Goal: Feedback & Contribution: Contribute content

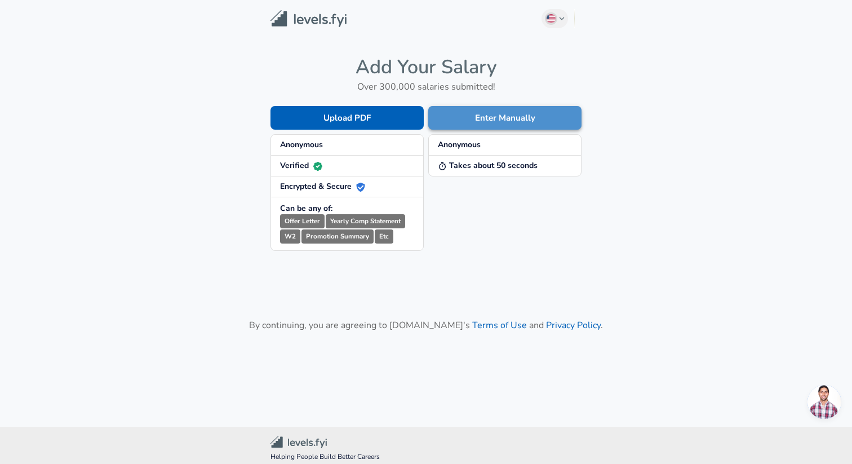
click at [471, 120] on button "Enter Manually" at bounding box center [504, 118] width 153 height 24
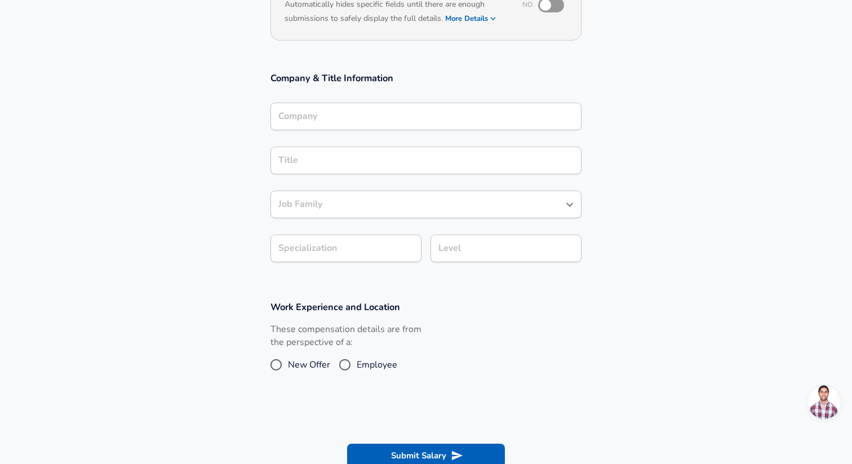
scroll to position [153, 0]
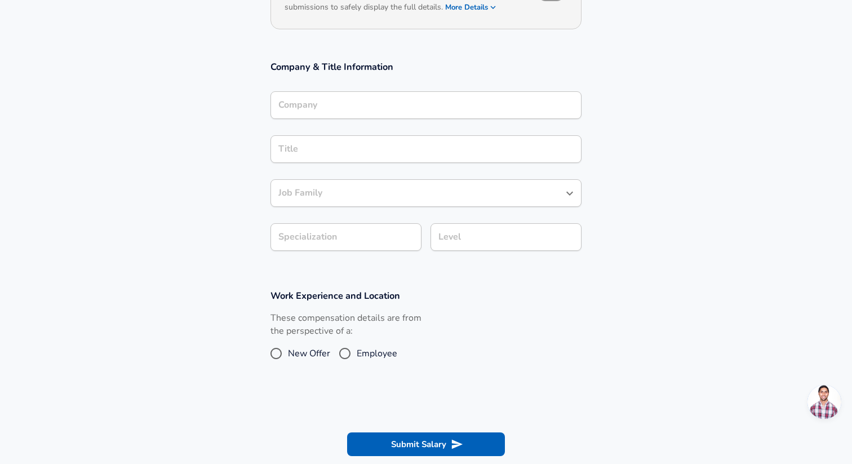
click at [424, 114] on input "Company" at bounding box center [426, 104] width 301 height 17
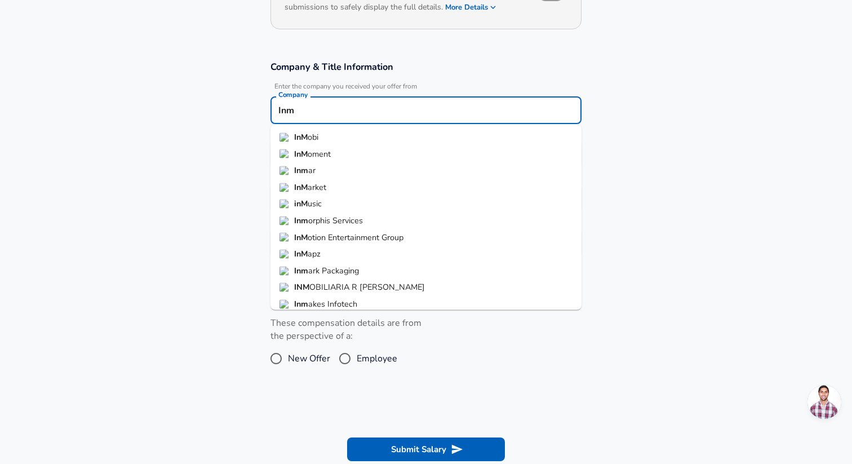
click at [427, 133] on li "InM obi" at bounding box center [426, 137] width 311 height 17
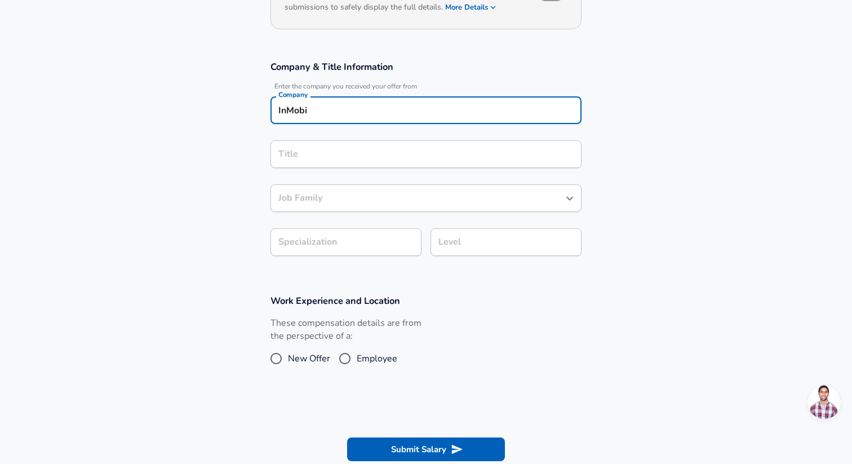
click at [427, 133] on div "Title Title" at bounding box center [426, 153] width 311 height 44
type input "InMobi"
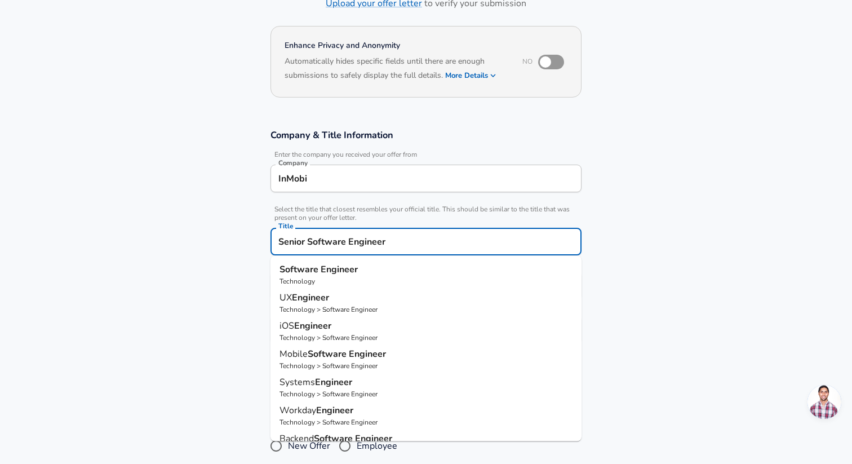
scroll to position [86, 0]
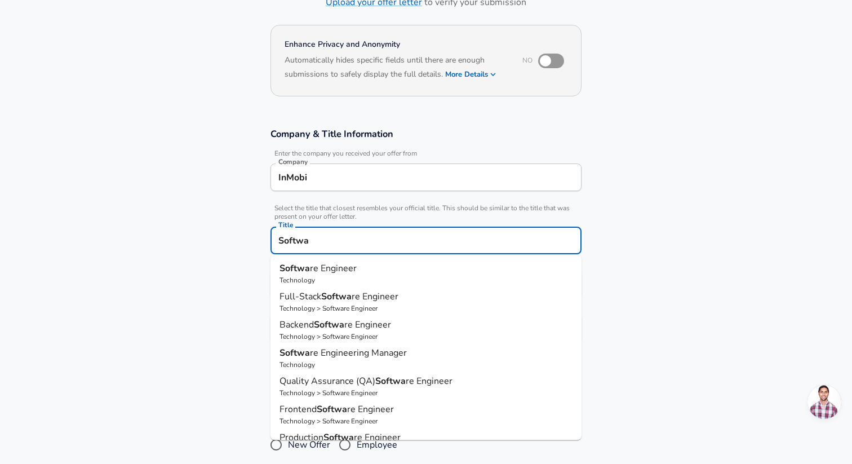
click at [301, 325] on span "Backend" at bounding box center [297, 324] width 34 height 12
type input "Backend Software Engineer"
type input "API Development (Back-End)"
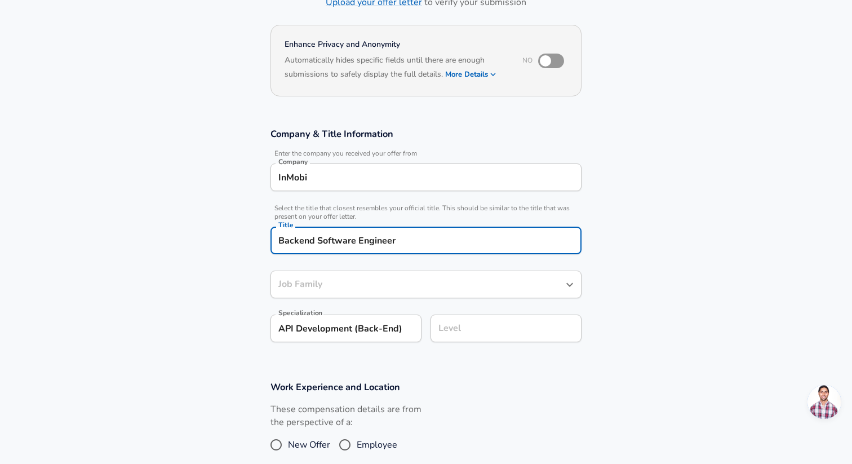
type input "Software Engineer"
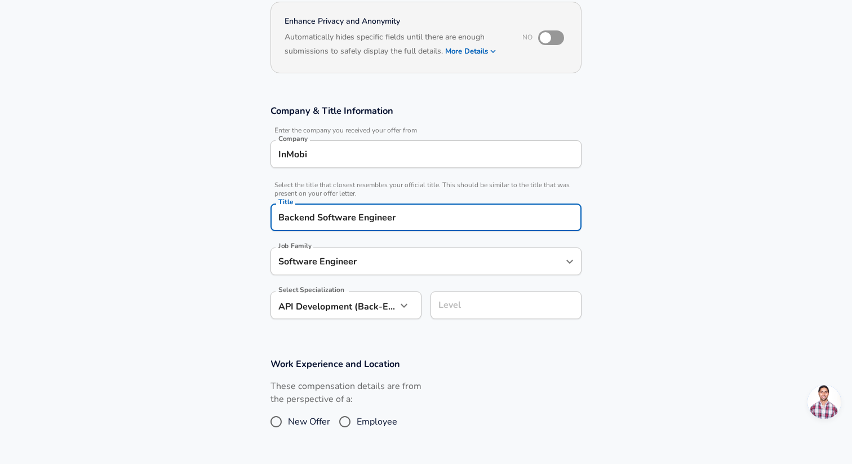
type input "Backend Software Engineer"
click at [351, 262] on input "Software Engineer" at bounding box center [418, 261] width 284 height 17
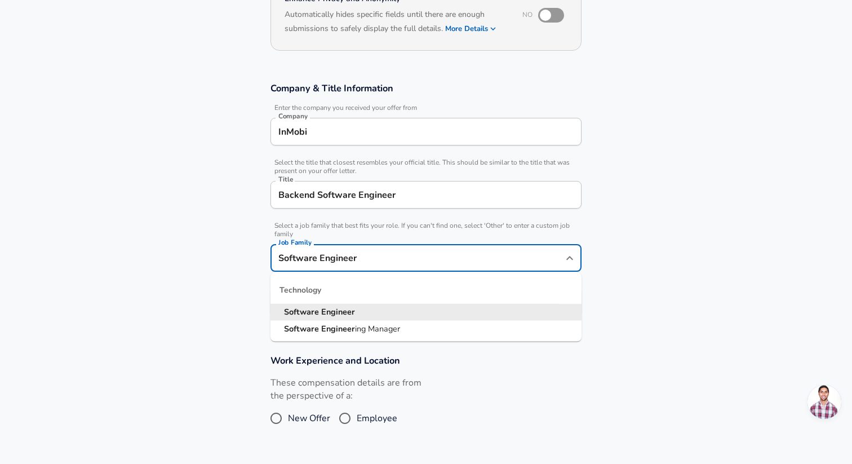
click at [197, 307] on section "Company & Title Information Enter the company you received your offer from Comp…" at bounding box center [426, 205] width 852 height 272
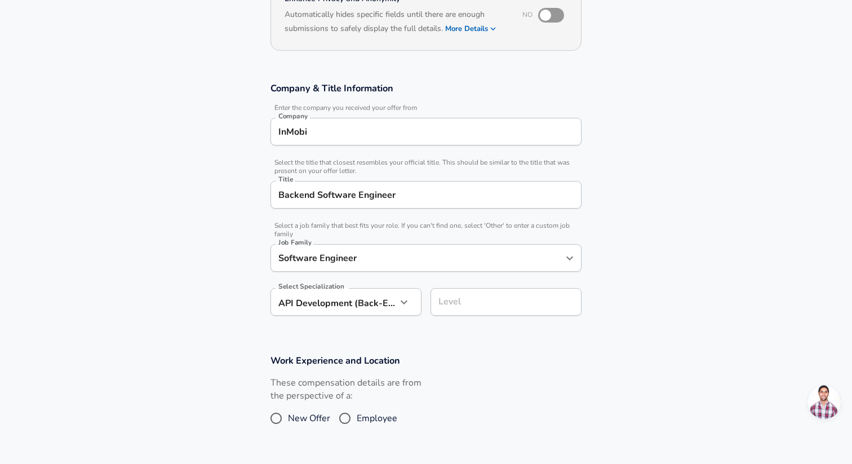
click at [307, 305] on body "English ([GEOGRAPHIC_DATA]) Change Restart Add Your Salary Upload your offer le…" at bounding box center [426, 100] width 852 height 464
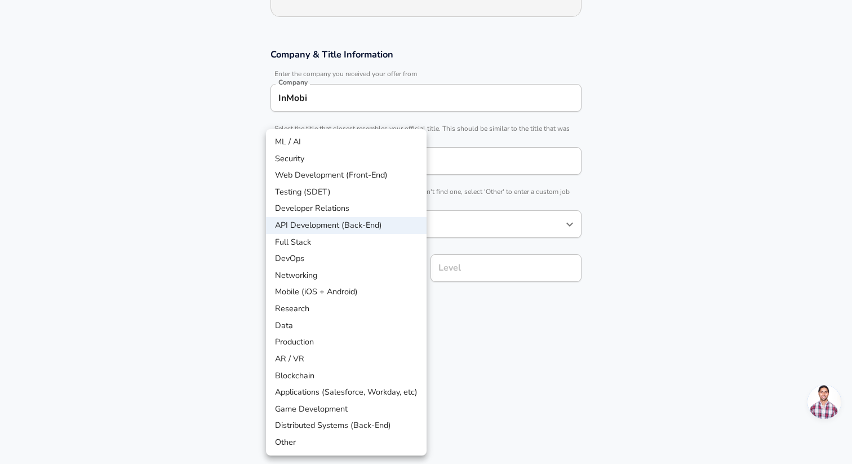
click at [348, 227] on li "API Development (Back-End)" at bounding box center [346, 225] width 161 height 17
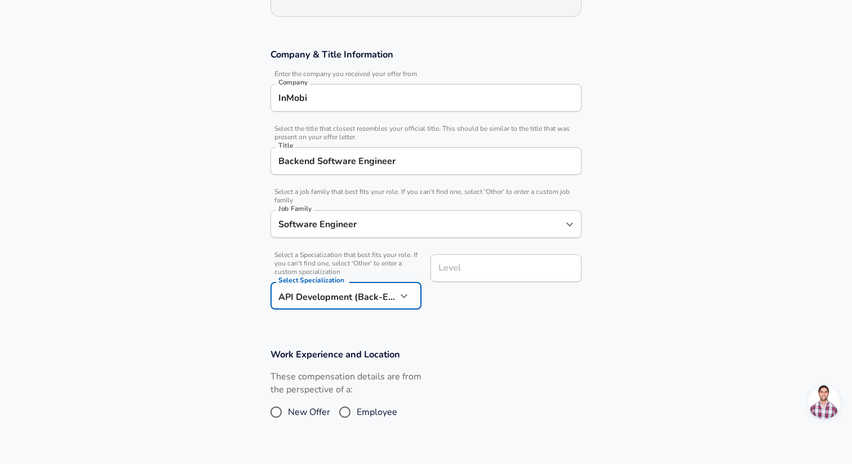
click at [464, 272] on input "Level" at bounding box center [506, 267] width 141 height 17
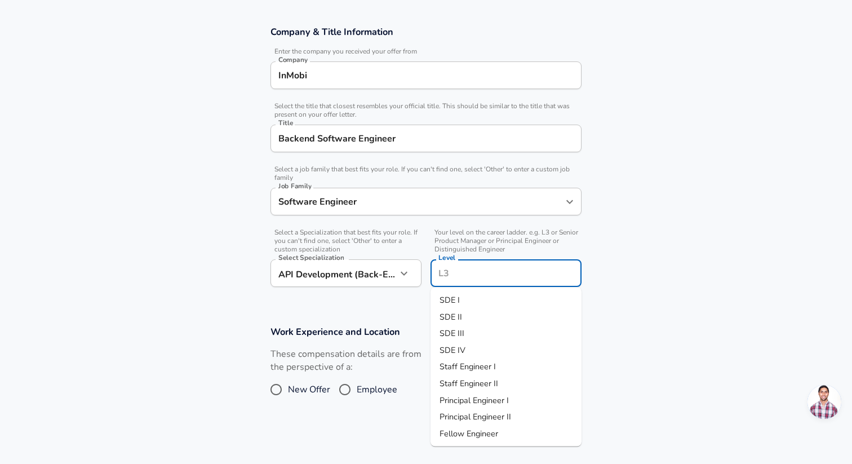
click at [470, 330] on li "SDE III" at bounding box center [506, 333] width 151 height 17
type input "SDE III"
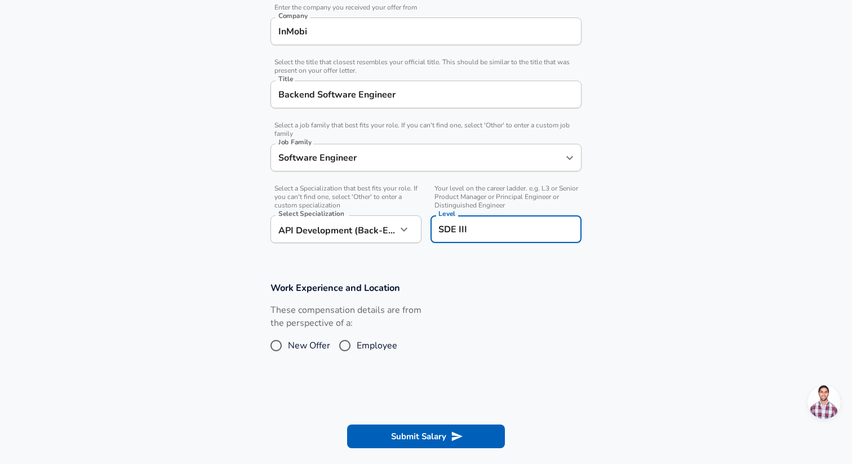
scroll to position [248, 0]
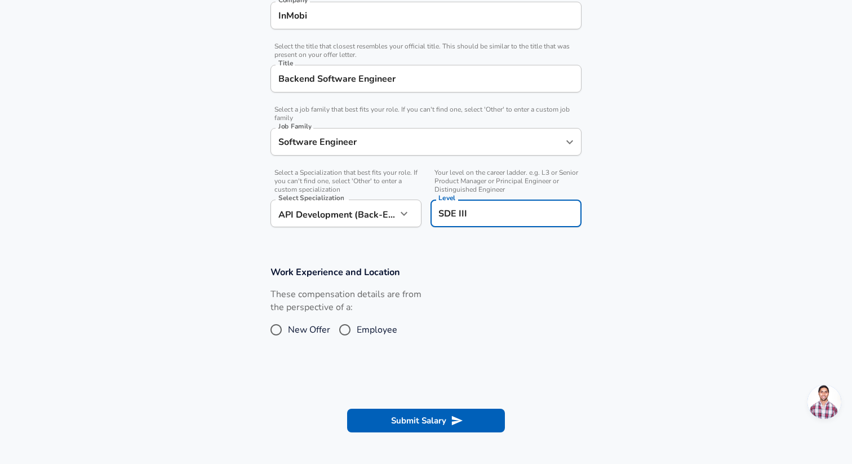
click at [352, 329] on input "Employee" at bounding box center [345, 330] width 24 height 18
radio input "true"
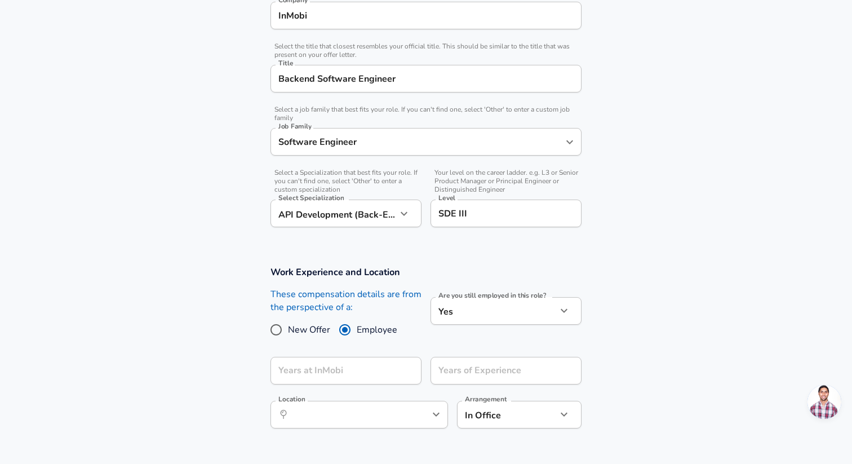
scroll to position [274, 0]
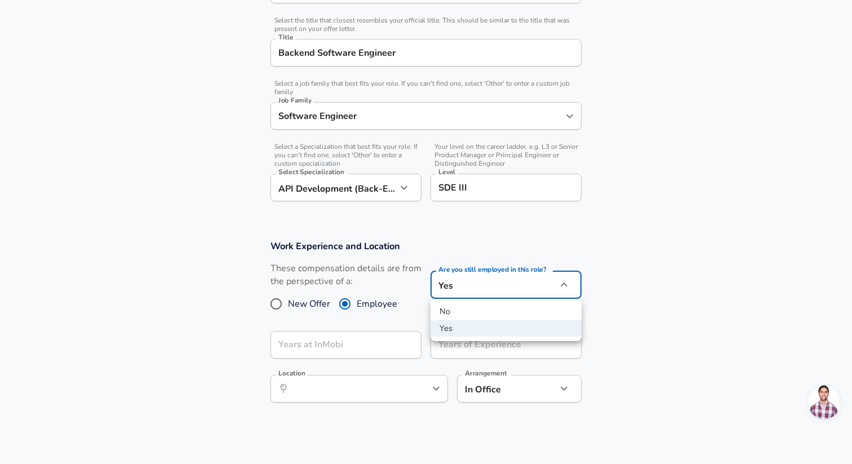
click at [463, 319] on li "No" at bounding box center [506, 311] width 151 height 17
type input "no"
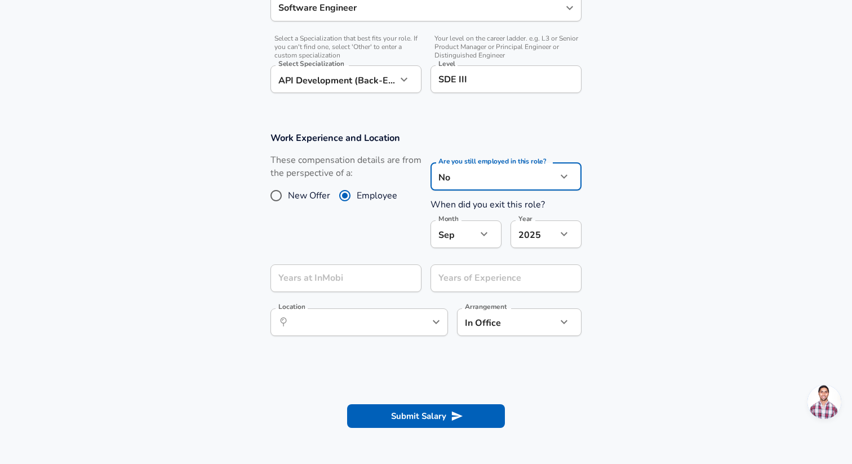
scroll to position [403, 0]
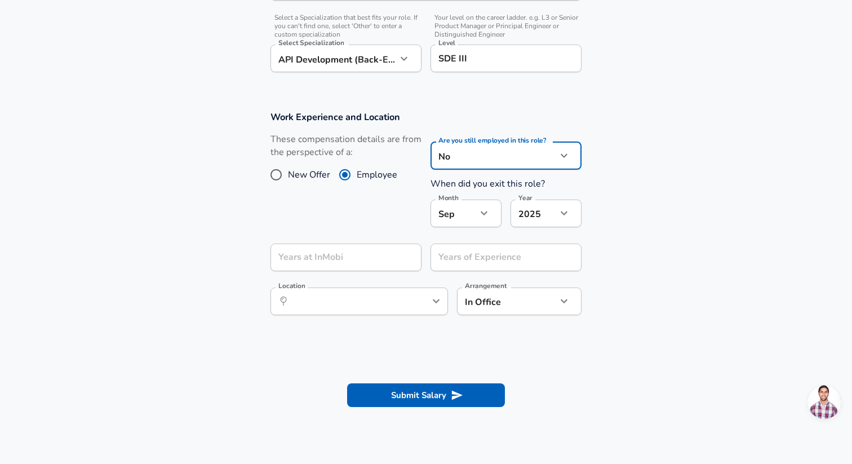
click at [485, 209] on icon "button" at bounding box center [484, 213] width 14 height 14
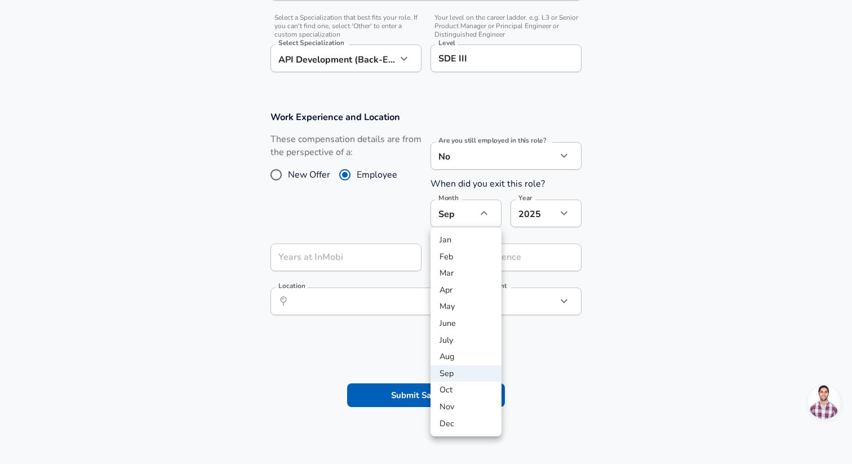
click at [465, 308] on li "May" at bounding box center [466, 306] width 71 height 17
type input "5"
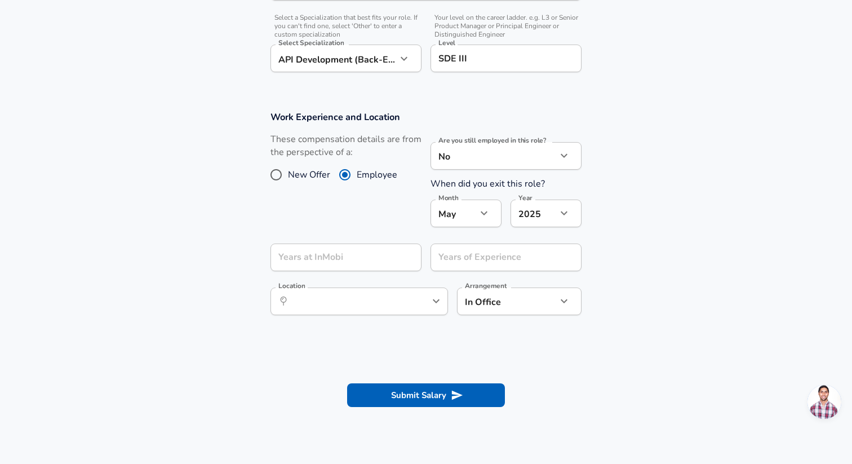
click at [542, 289] on li "2022" at bounding box center [546, 290] width 71 height 17
type input "2022"
click at [379, 261] on input "Years at InMobi" at bounding box center [334, 258] width 126 height 28
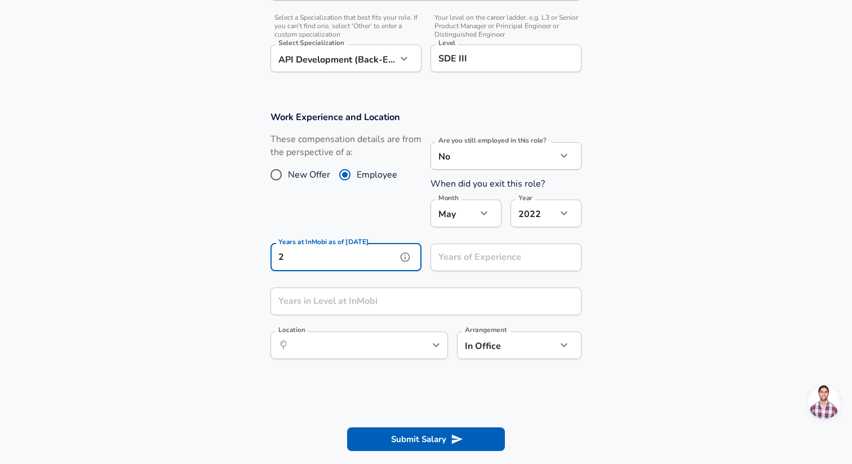
type input "2"
click at [470, 264] on input "Years of Experience" at bounding box center [494, 258] width 126 height 28
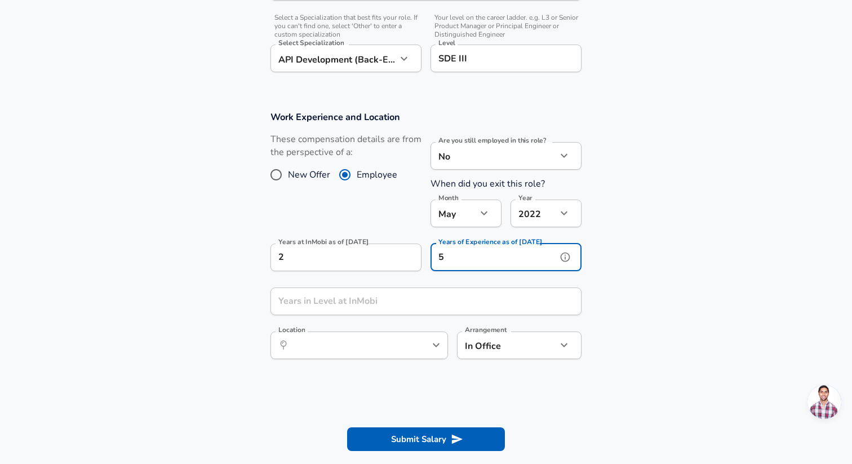
type input "5"
click at [432, 299] on input "Years in Level at InMobi" at bounding box center [414, 301] width 286 height 28
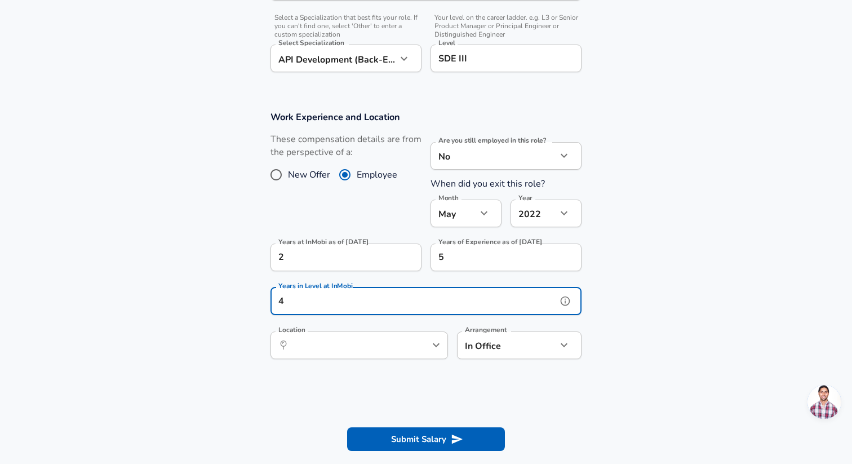
click at [421, 344] on icon "help" at bounding box center [417, 344] width 11 height 11
type input "4"
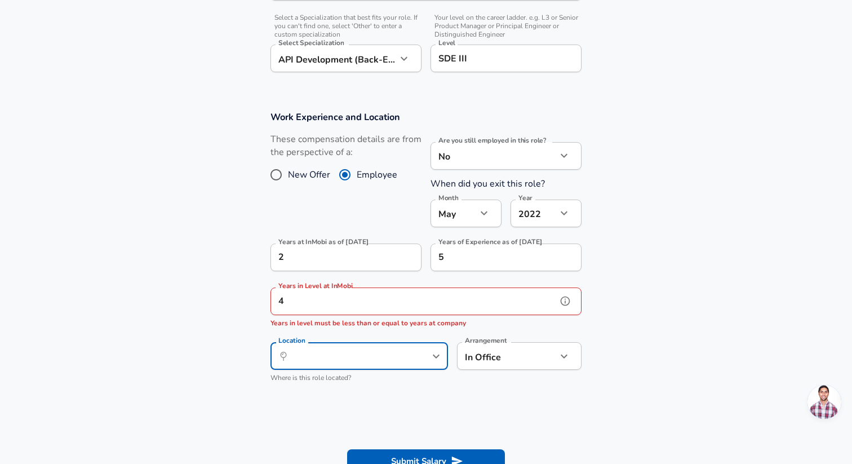
click at [391, 307] on input "4" at bounding box center [414, 301] width 286 height 28
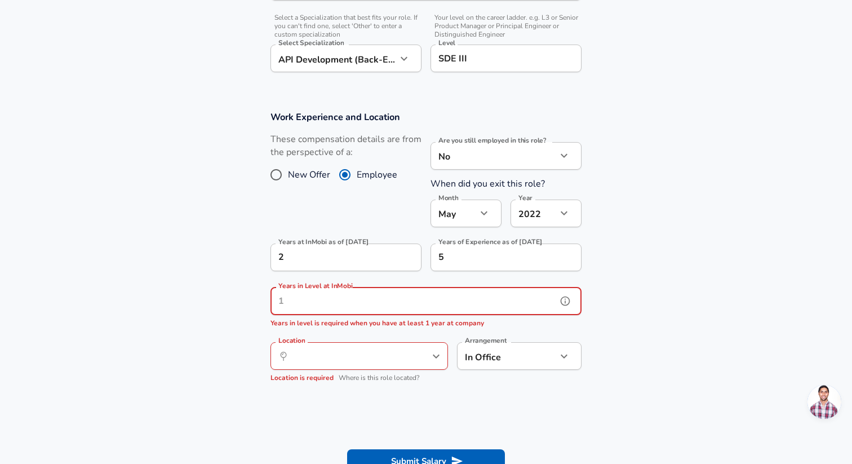
type input "5"
type input "3"
type input "1"
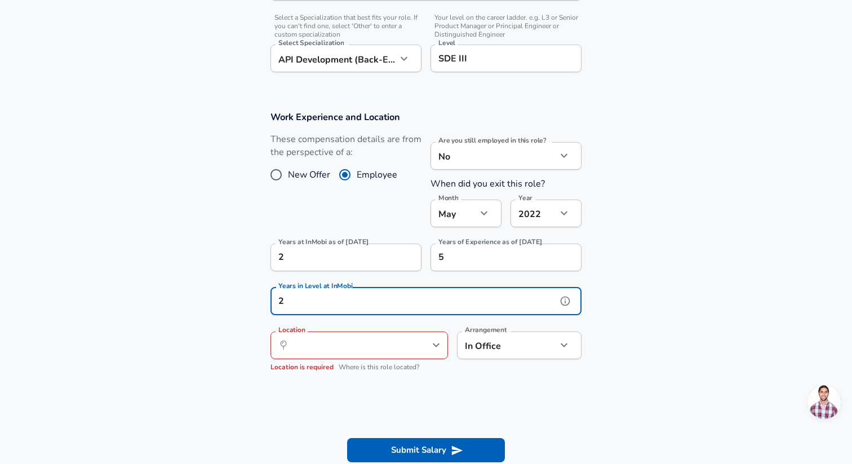
click at [402, 355] on div "​ Location" at bounding box center [360, 345] width 178 height 28
type input "2"
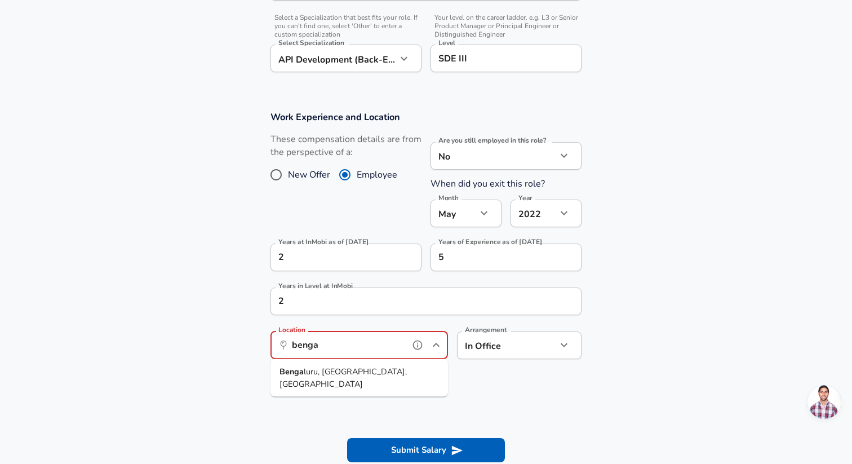
click at [404, 370] on li "Benga luru, KA, [GEOGRAPHIC_DATA]" at bounding box center [360, 378] width 178 height 29
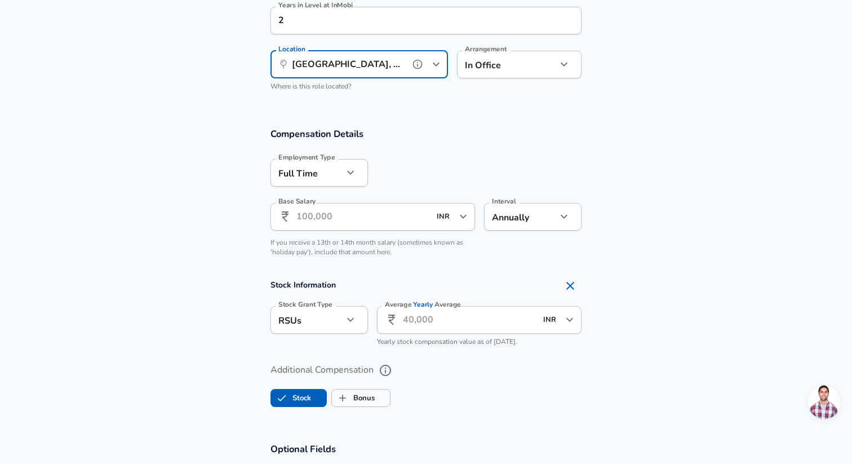
scroll to position [702, 0]
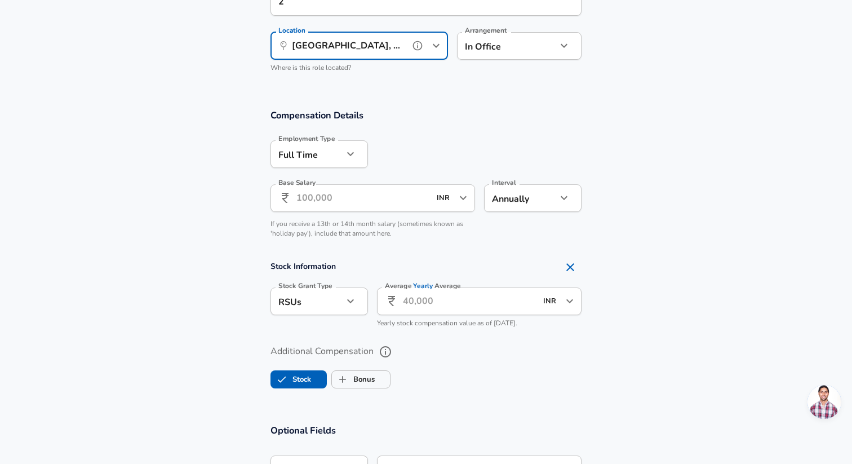
type input "[GEOGRAPHIC_DATA], [GEOGRAPHIC_DATA], [GEOGRAPHIC_DATA]"
click at [366, 202] on input "Base Salary" at bounding box center [364, 198] width 134 height 28
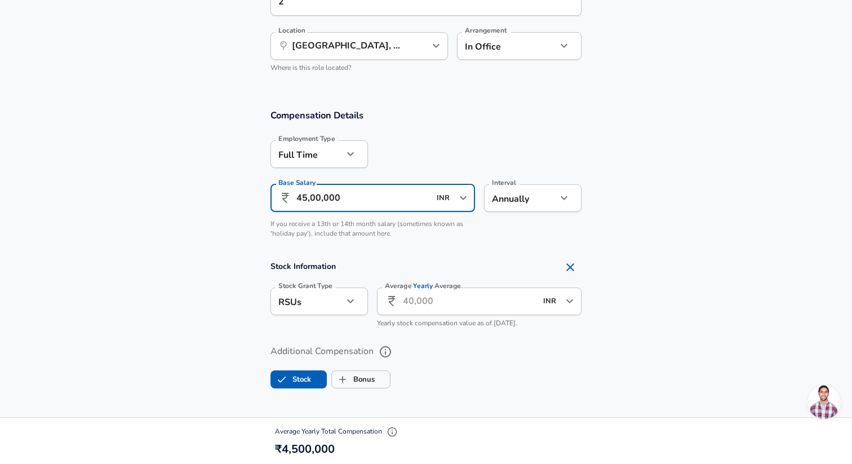
type input "45,00,000"
click at [430, 294] on input "Average Yearly Average" at bounding box center [470, 301] width 134 height 28
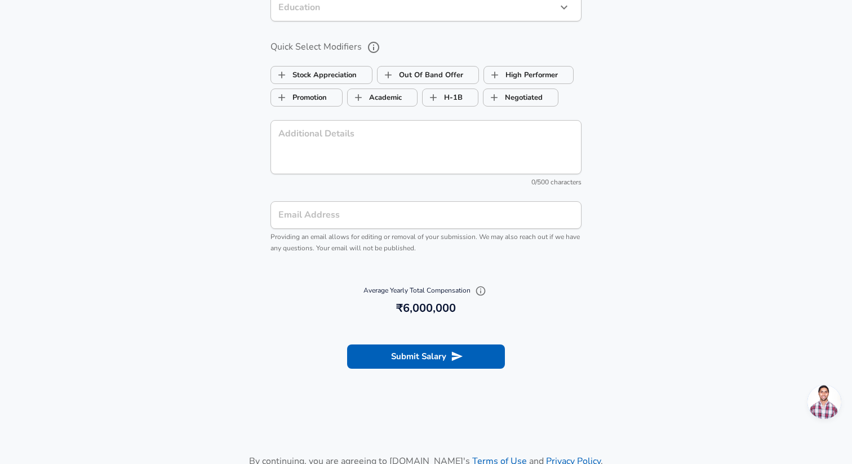
scroll to position [1222, 0]
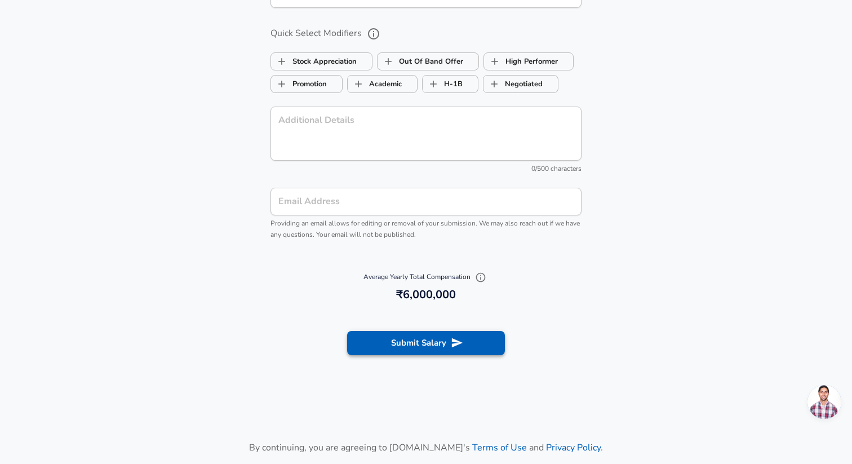
type input "15,00,000"
click at [435, 344] on button "Submit Salary" at bounding box center [426, 343] width 158 height 24
